Goal: Task Accomplishment & Management: Use online tool/utility

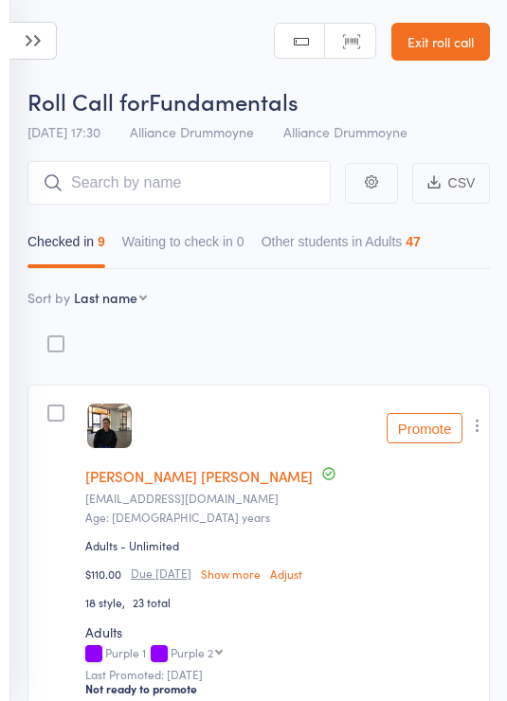
click at [447, 38] on link "Exit roll call" at bounding box center [440, 42] width 99 height 38
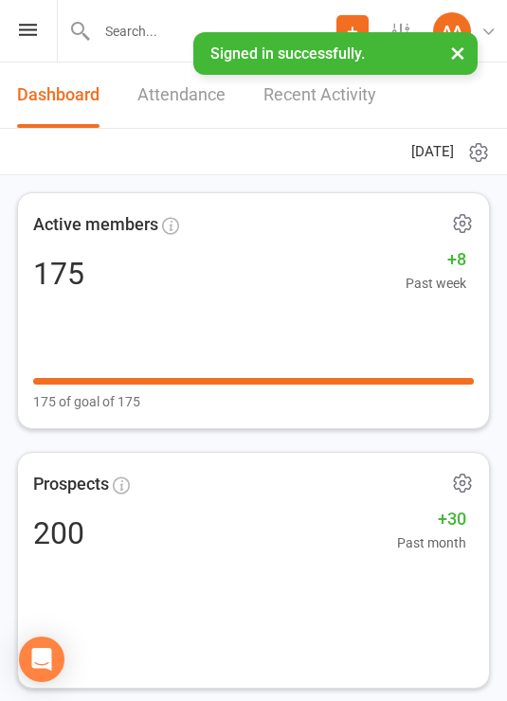
click at [33, 33] on icon at bounding box center [28, 30] width 18 height 12
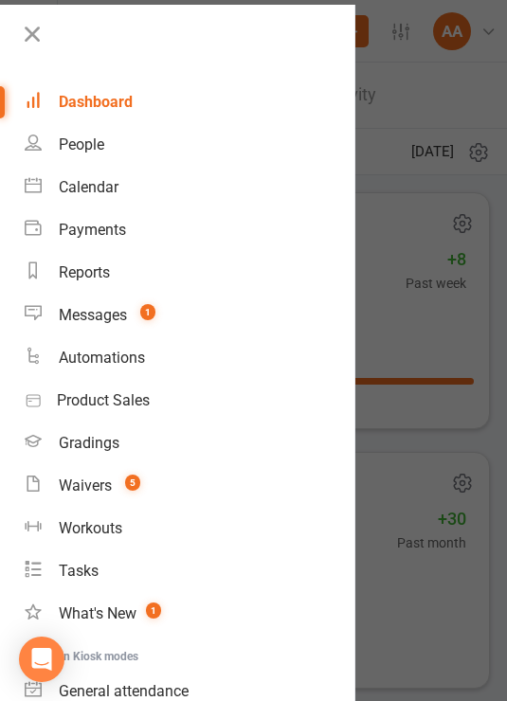
click at [131, 304] on link "Messages 1" at bounding box center [190, 315] width 330 height 43
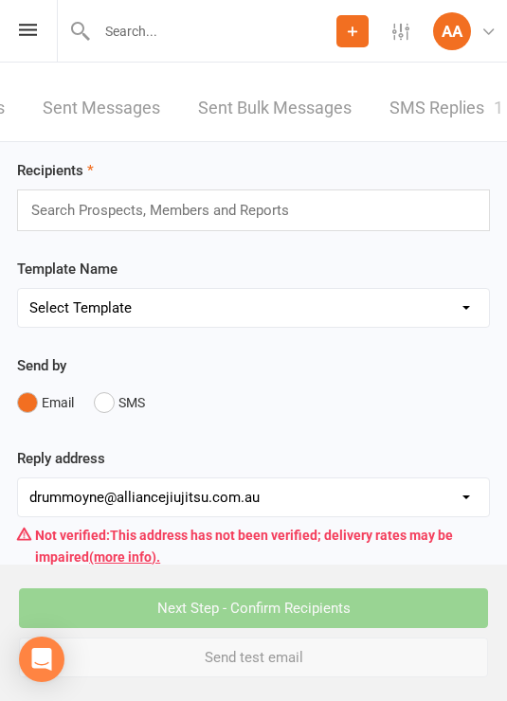
scroll to position [0, 238]
click at [429, 111] on link "SMS Replies 1" at bounding box center [447, 108] width 114 height 65
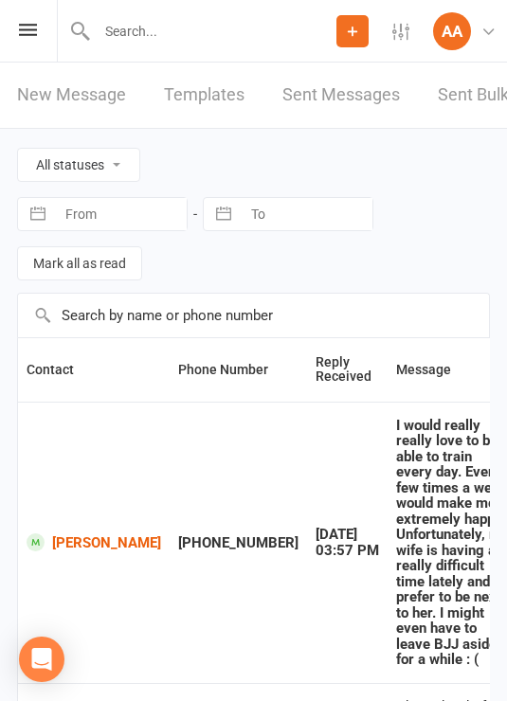
click at [32, 33] on icon at bounding box center [28, 30] width 18 height 12
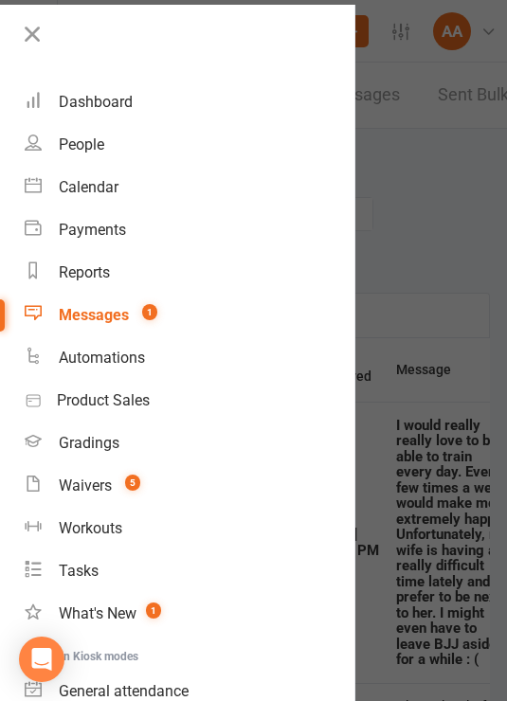
click at [109, 101] on div "Dashboard" at bounding box center [96, 102] width 74 height 18
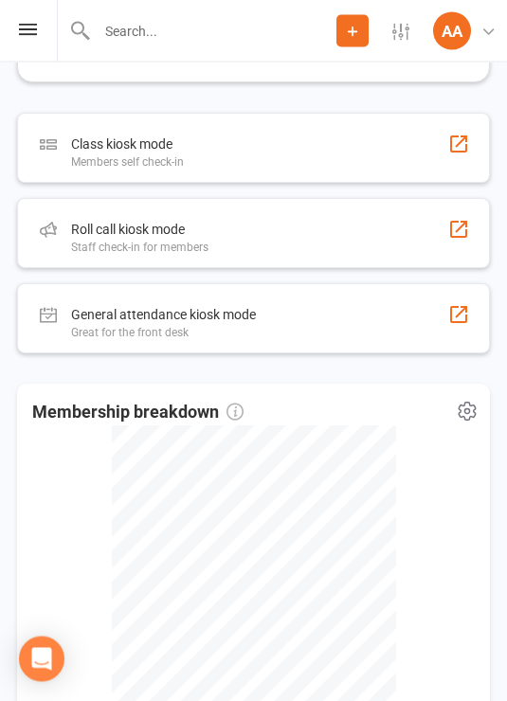
scroll to position [866, 0]
click at [408, 225] on div "Roll call kiosk mode Staff check-in for members" at bounding box center [253, 233] width 473 height 70
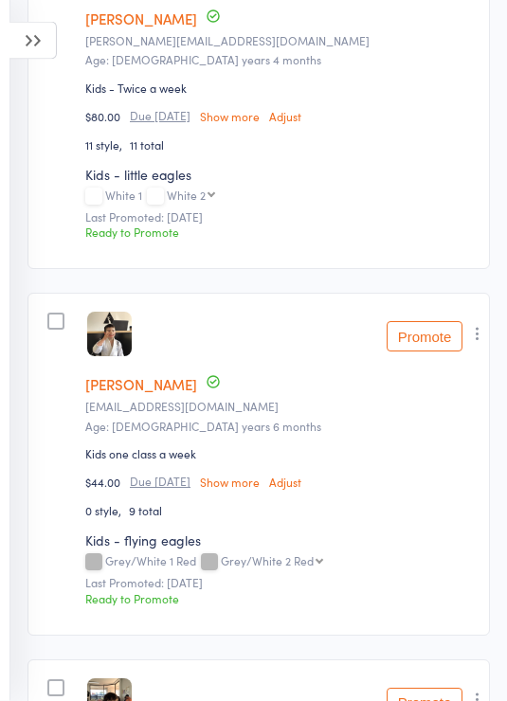
scroll to position [458, 0]
click at [478, 340] on icon "button" at bounding box center [477, 333] width 19 height 19
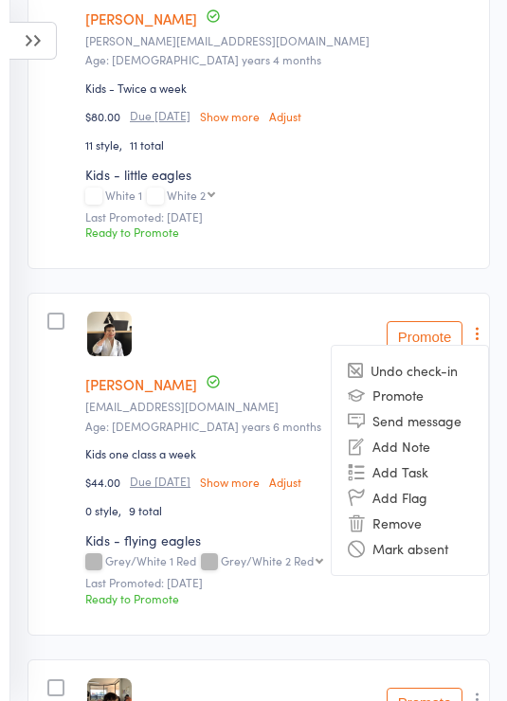
click at [422, 530] on li "Remove" at bounding box center [410, 524] width 156 height 26
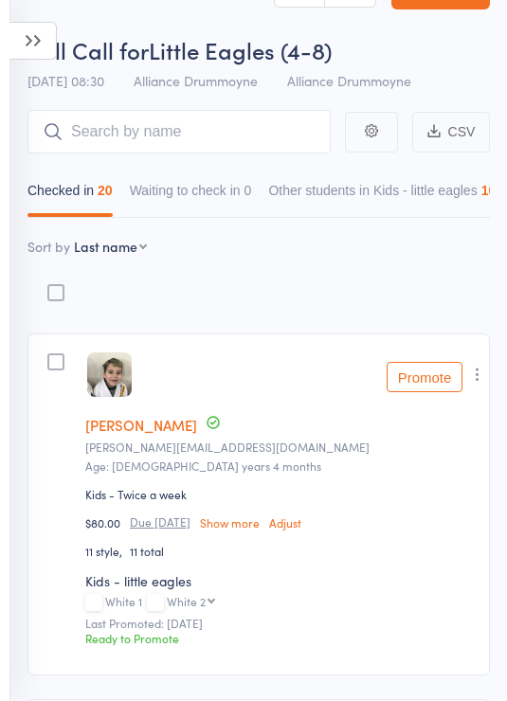
scroll to position [0, 0]
